Goal: Register for event/course

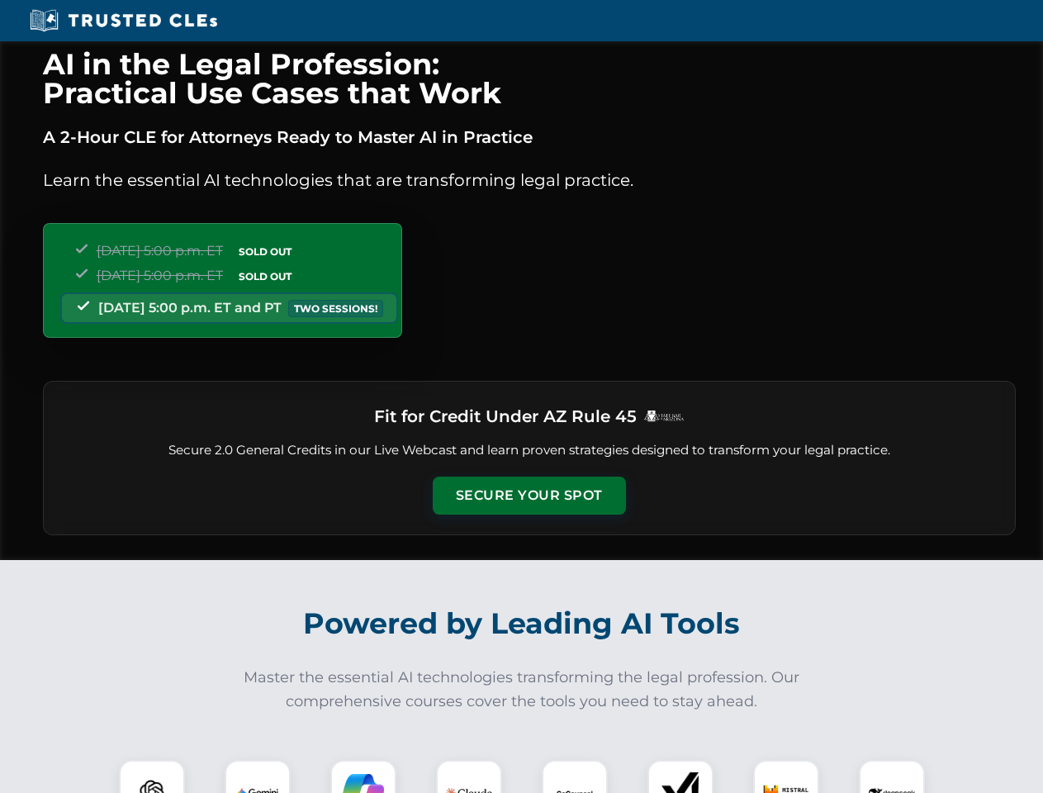
click at [528, 495] on button "Secure Your Spot" at bounding box center [529, 495] width 193 height 38
click at [152, 776] on img at bounding box center [152, 793] width 48 height 48
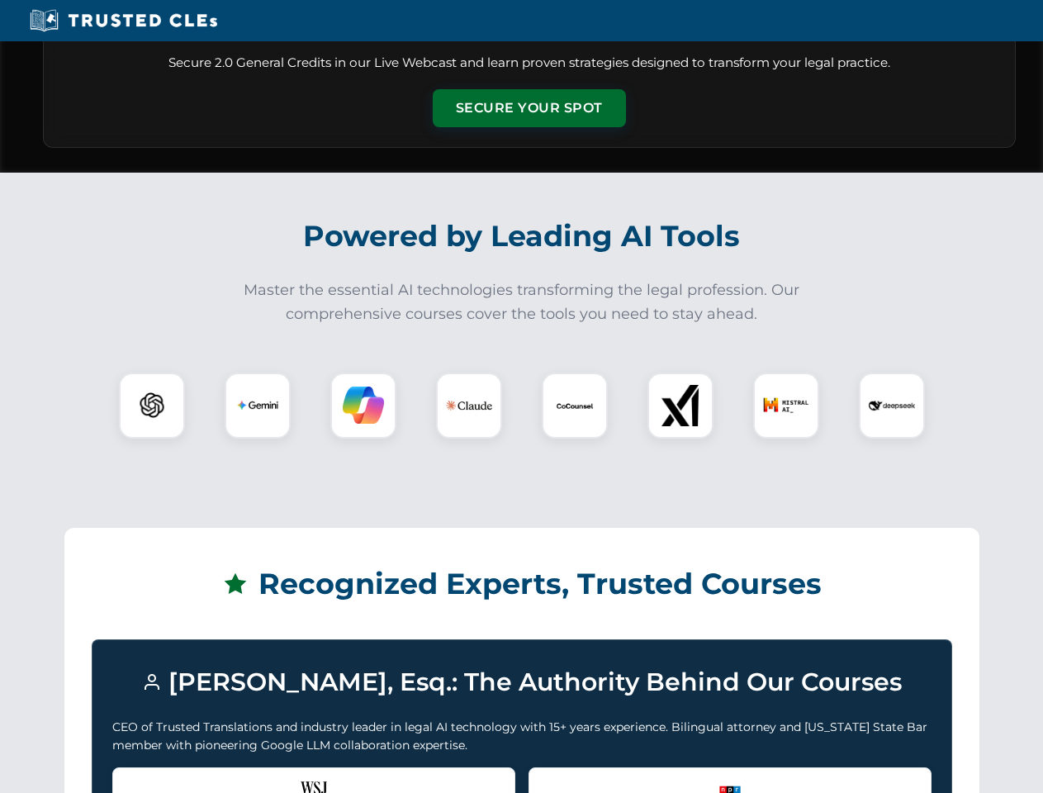
click at [258, 776] on div "Recognized by the WSJ [PERSON_NAME] was featured for his expertise in AI legal …" at bounding box center [313, 800] width 403 height 66
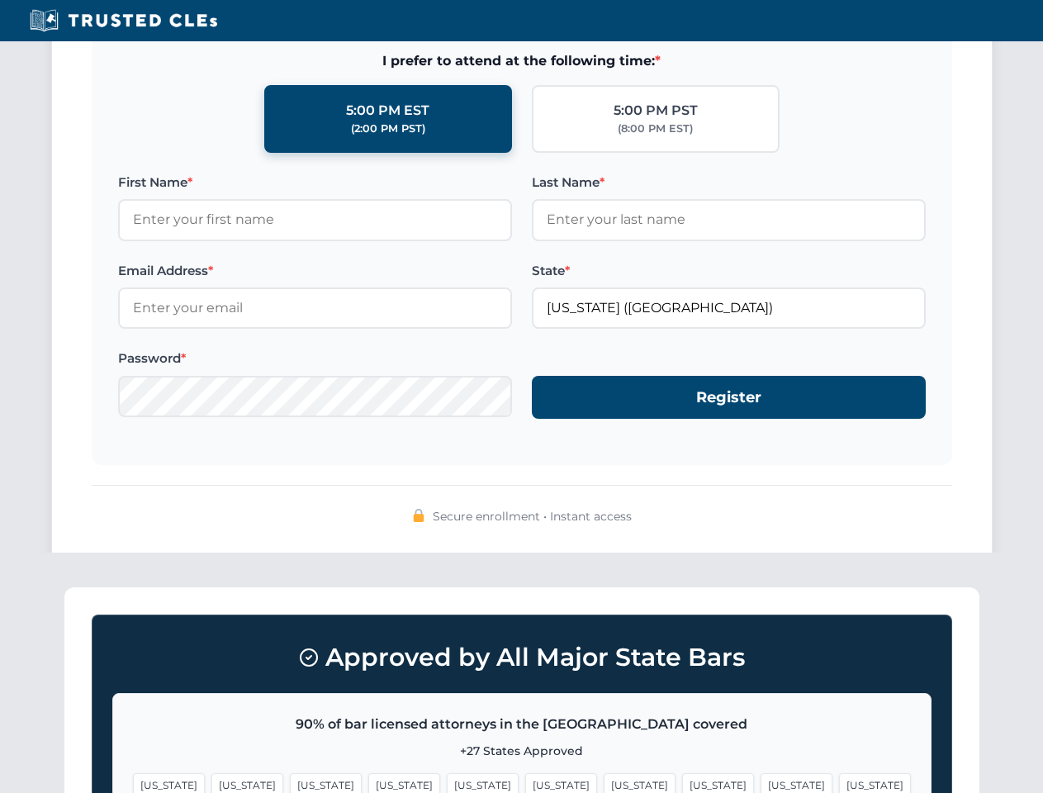
click at [760, 776] on span "[US_STATE]" at bounding box center [796, 785] width 72 height 24
